Goal: Information Seeking & Learning: Learn about a topic

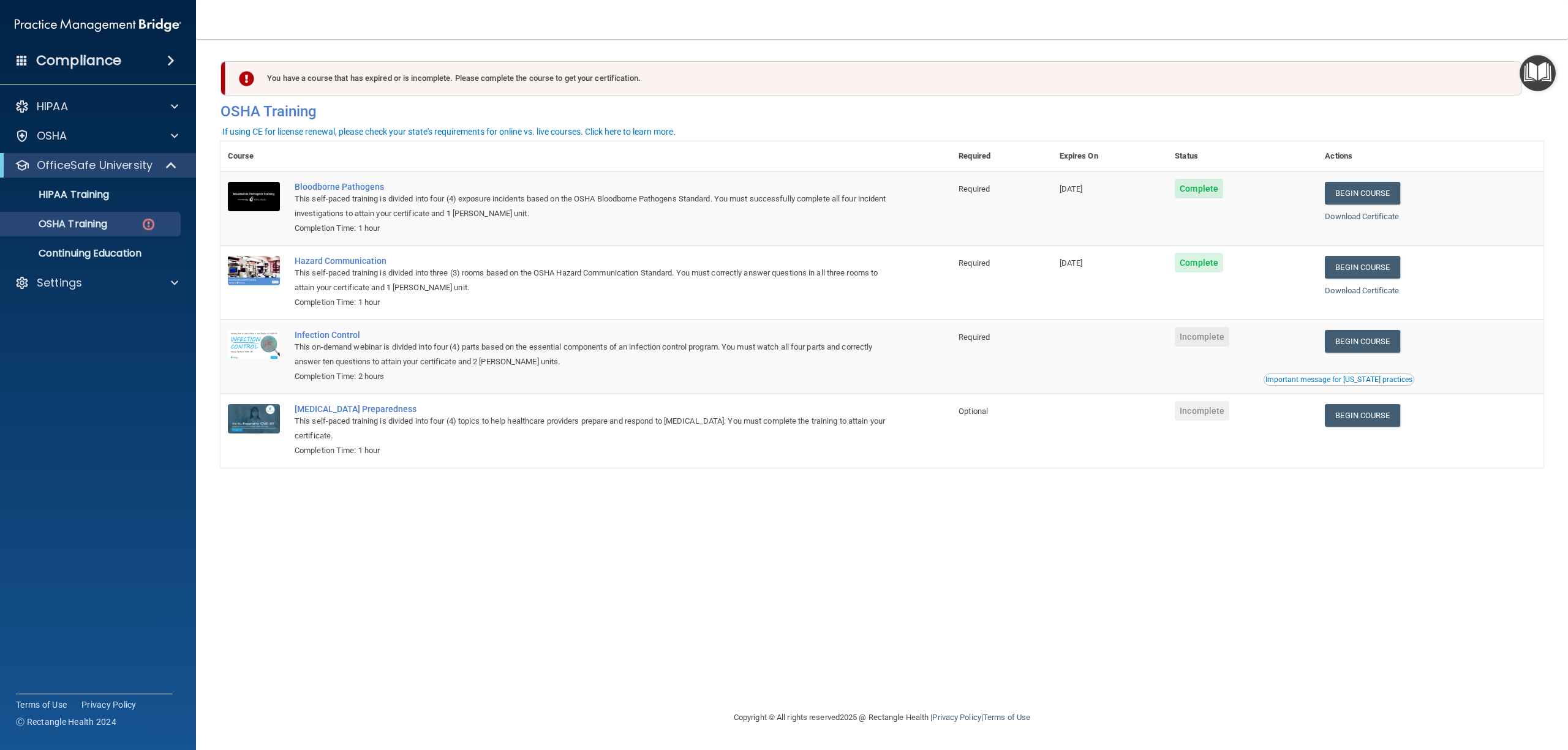
click at [683, 557] on div "You have a course that has expired or is incomplete. Please complete the course…" at bounding box center [882, 375] width 1323 height 647
click at [84, 224] on p "OSHA Training" at bounding box center [57, 224] width 100 height 12
click at [64, 202] on link "HIPAA Training" at bounding box center [84, 195] width 193 height 24
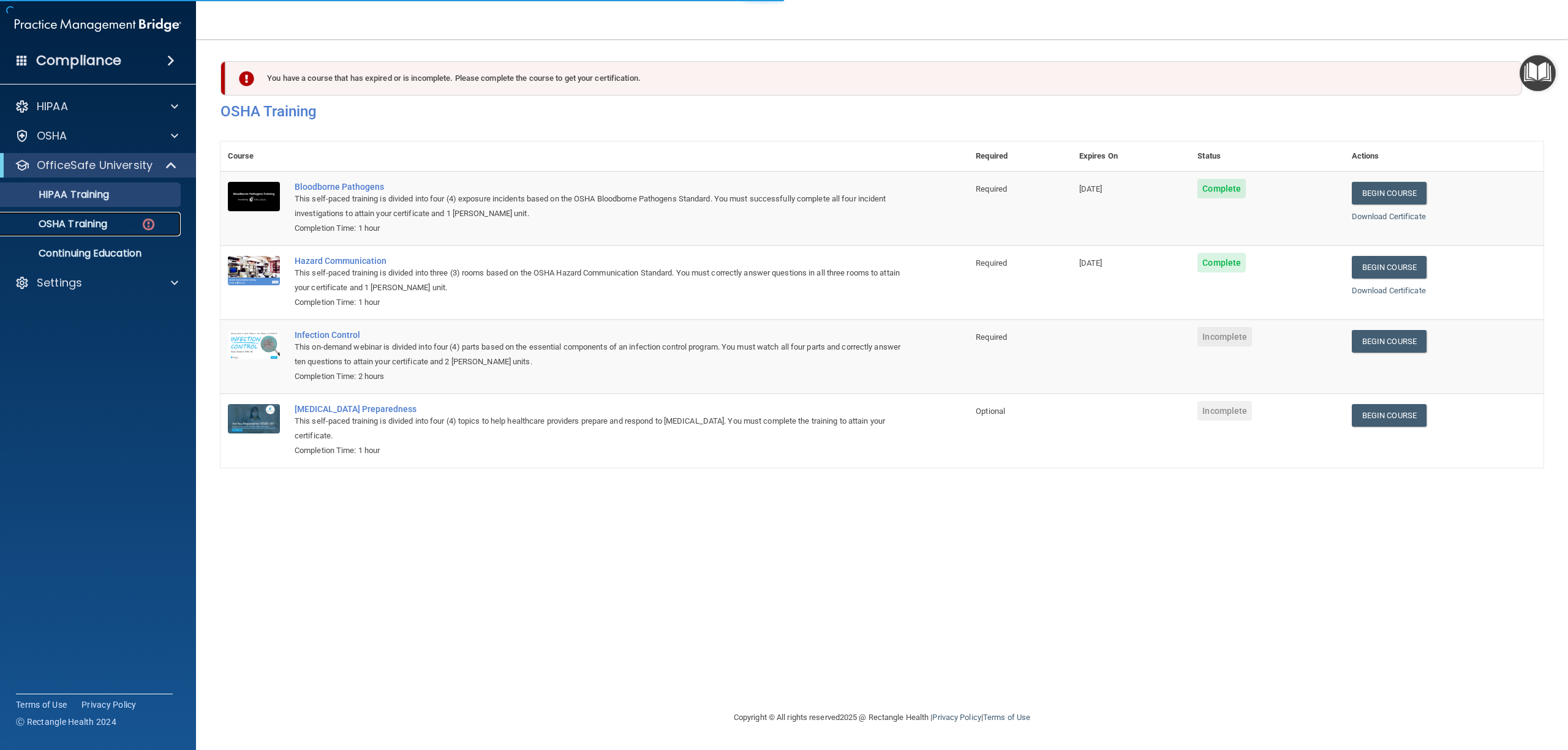
click at [64, 221] on p "OSHA Training" at bounding box center [57, 224] width 100 height 12
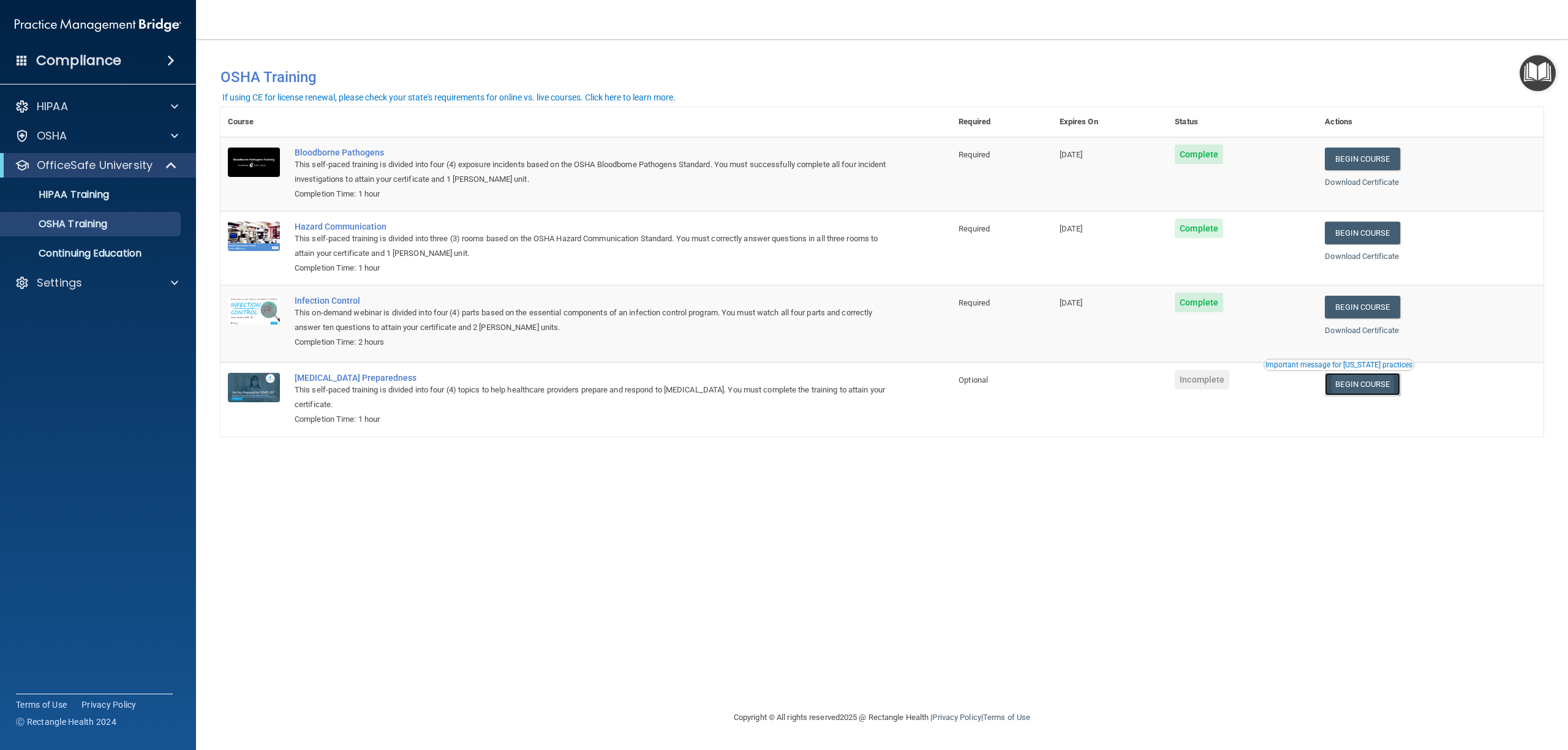
click at [1393, 390] on link "Begin Course" at bounding box center [1362, 385] width 75 height 23
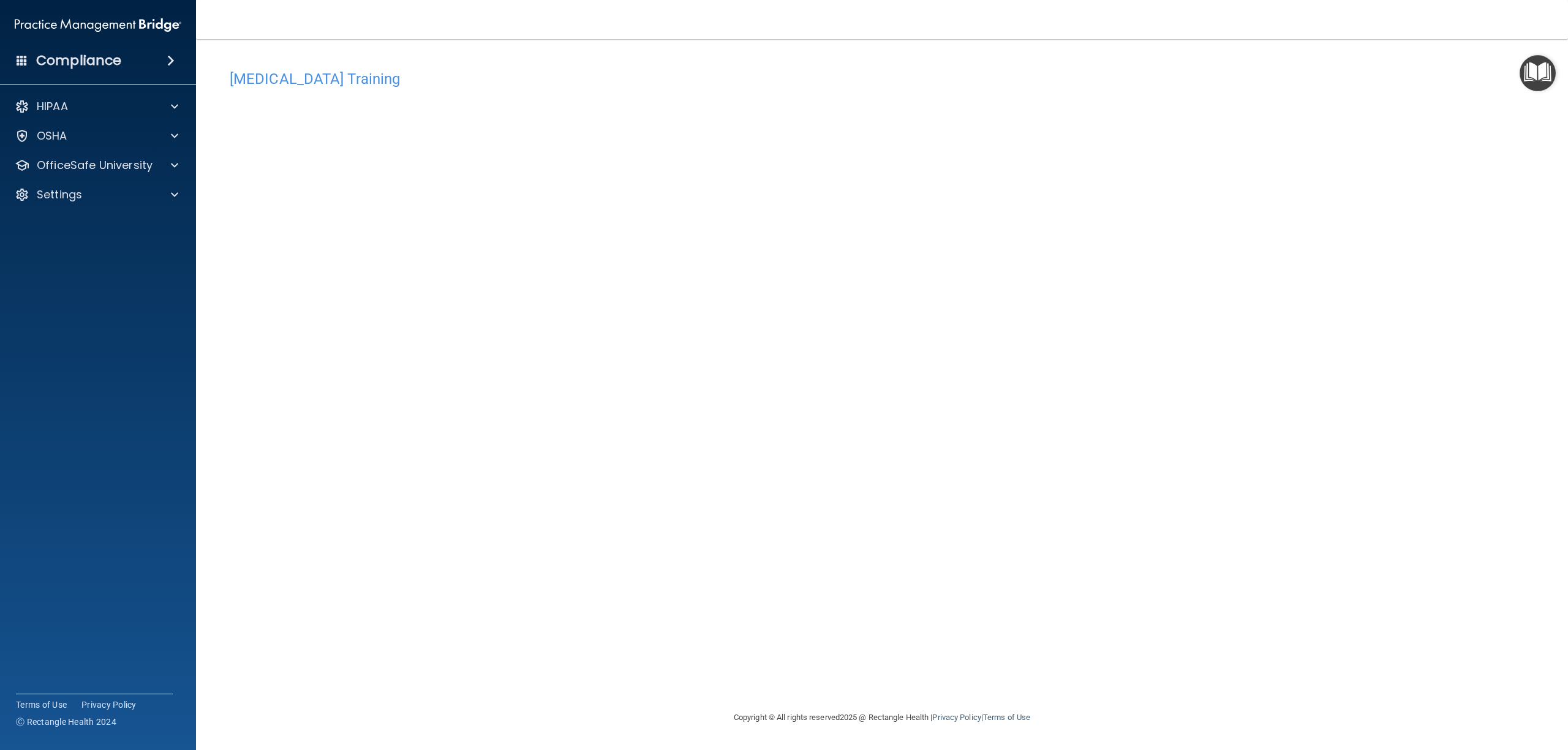
click at [1108, 371] on div "[MEDICAL_DATA] Training This course doesn’t expire until . Are you sure you wan…" at bounding box center [882, 387] width 1323 height 647
click at [962, 272] on div "[MEDICAL_DATA] Training This course doesn’t expire until . Are you sure you wan…" at bounding box center [882, 387] width 1323 height 647
click at [66, 133] on p "OSHA" at bounding box center [52, 136] width 31 height 15
click at [76, 217] on p "OfficeSafe University" at bounding box center [94, 224] width 116 height 15
click at [78, 281] on p "OSHA Training" at bounding box center [57, 283] width 100 height 12
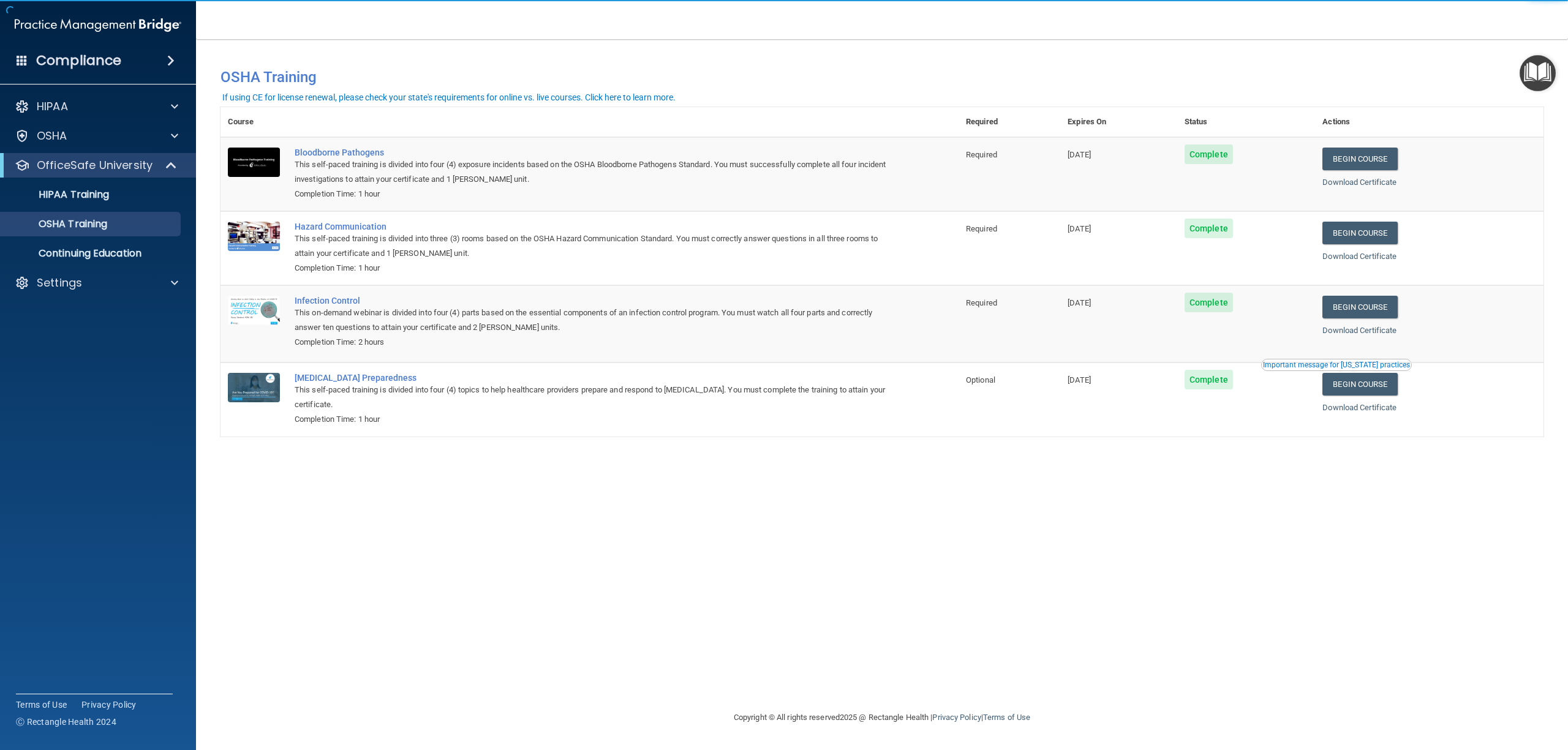
click at [1371, 519] on div "You have a course that has expired or is incomplete. Please complete the course…" at bounding box center [882, 375] width 1323 height 647
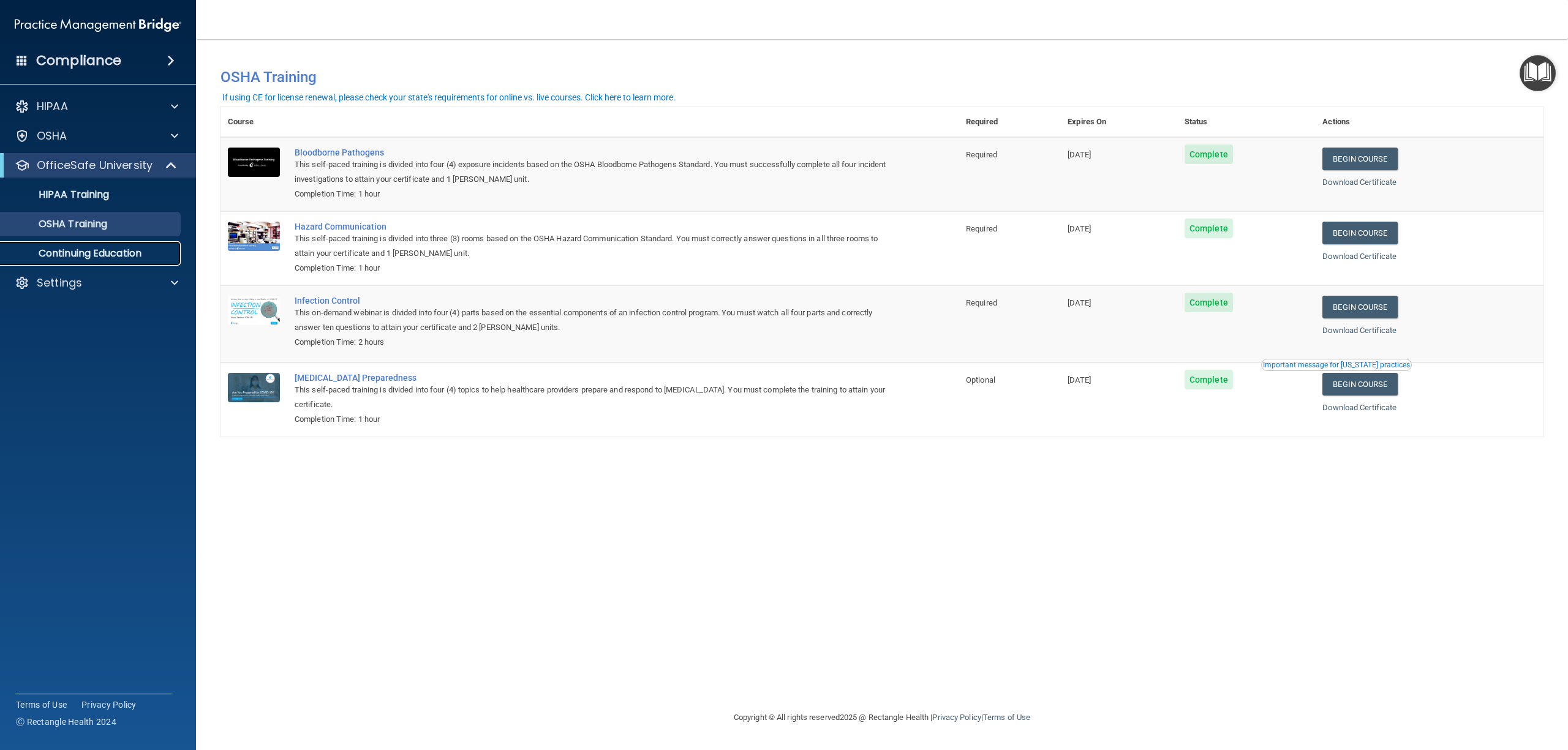
click at [87, 258] on p "Continuing Education" at bounding box center [91, 253] width 167 height 12
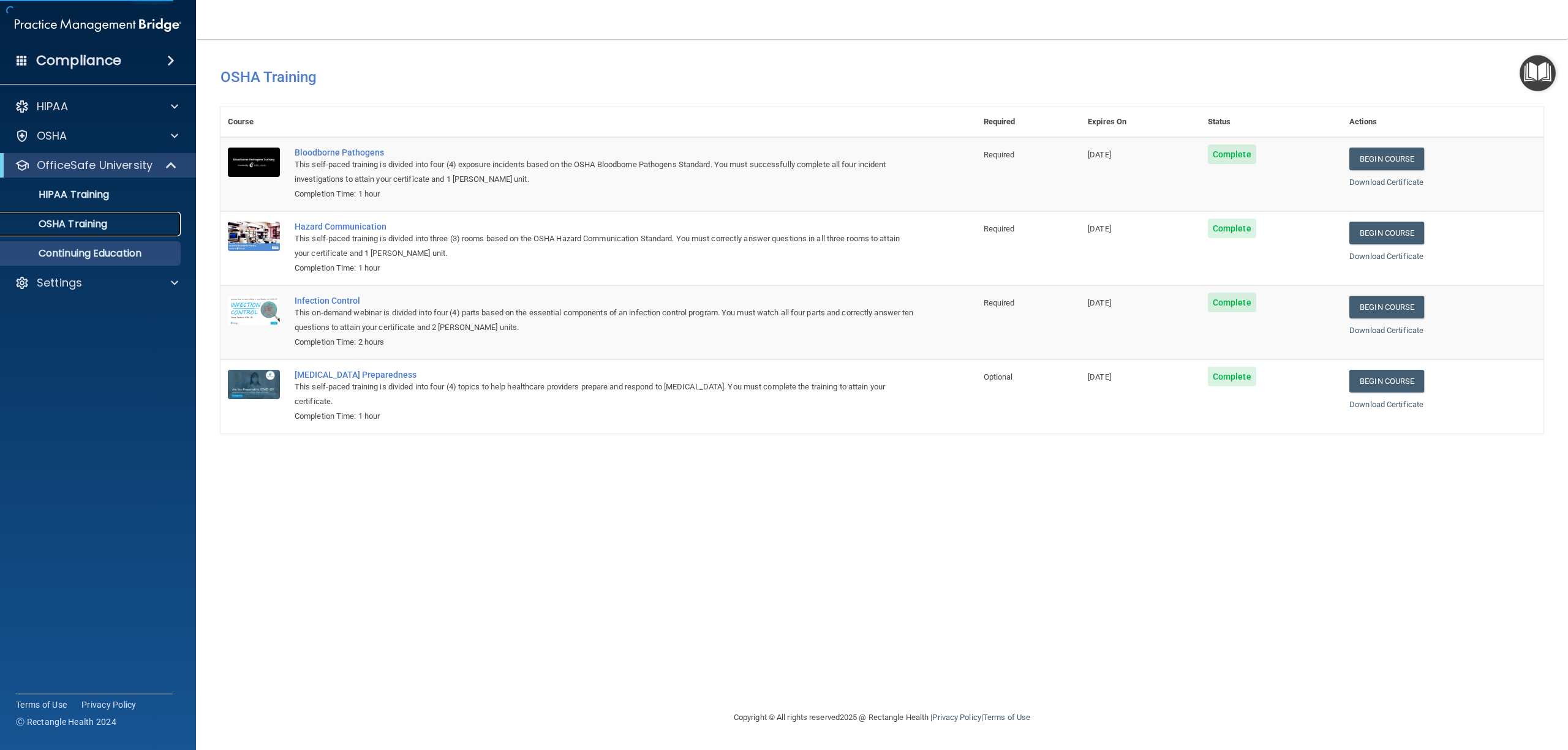
click at [89, 226] on p "OSHA Training" at bounding box center [57, 224] width 100 height 12
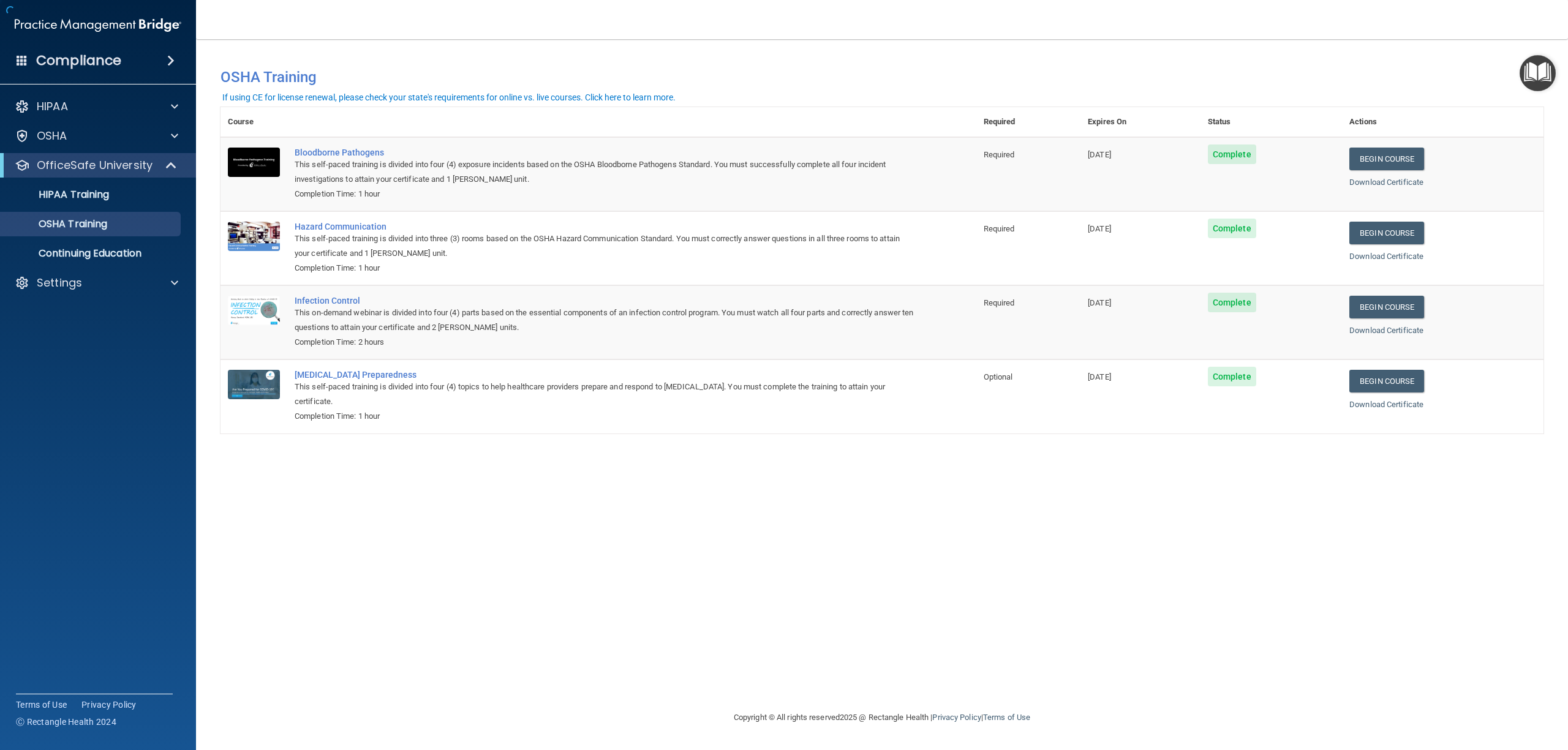
click at [800, 439] on div "You have a course that has expired or is incomplete. Please complete the course…" at bounding box center [882, 375] width 1323 height 647
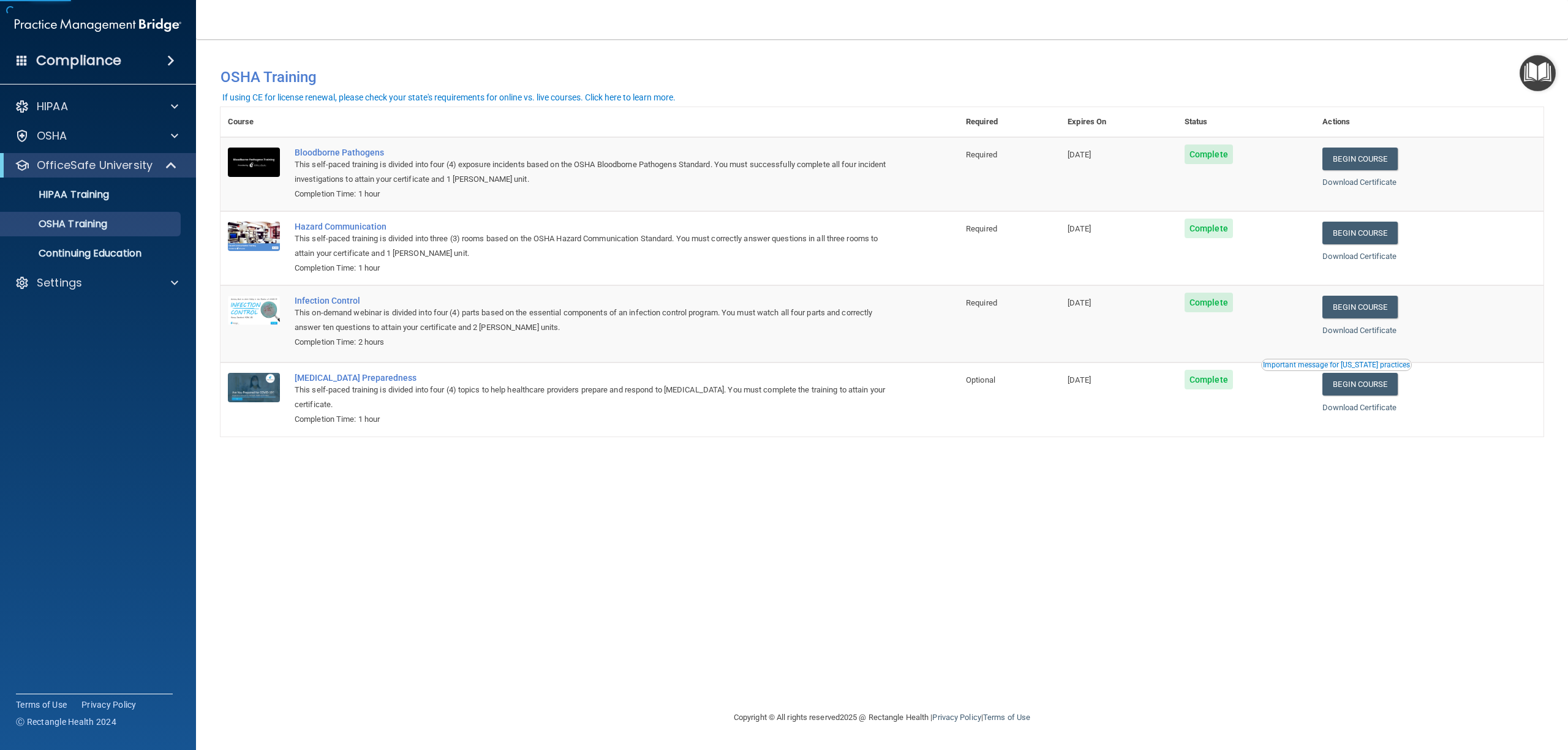
click at [1064, 60] on div "You have a course that has expired or is incomplete. Please complete the course…" at bounding box center [882, 72] width 1341 height 41
click at [71, 140] on div "OSHA" at bounding box center [82, 136] width 152 height 15
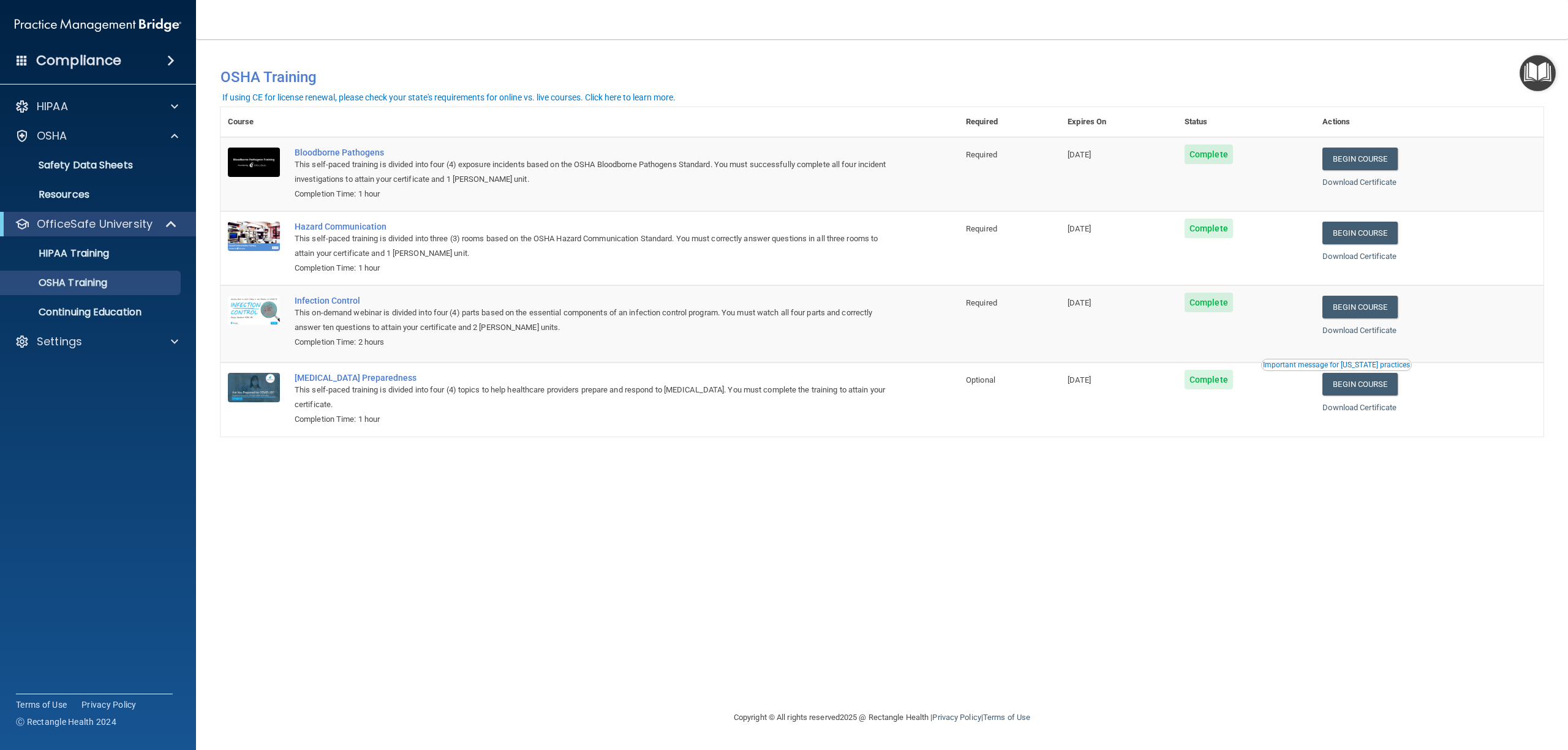
click at [567, 540] on div "You have a course that has expired or is incomplete. Please complete the course…" at bounding box center [882, 375] width 1323 height 647
click at [424, 497] on div "You have a course that has expired or is incomplete. Please complete the course…" at bounding box center [882, 375] width 1323 height 647
click at [285, 446] on div "You have a course that has expired or is incomplete. Please complete the course…" at bounding box center [882, 375] width 1323 height 647
click at [804, 536] on div "You have a course that has expired or is incomplete. Please complete the course…" at bounding box center [882, 375] width 1323 height 647
click at [1208, 489] on div "You have a course that has expired or is incomplete. Please complete the course…" at bounding box center [882, 375] width 1323 height 647
